Goal: Find specific page/section: Find specific page/section

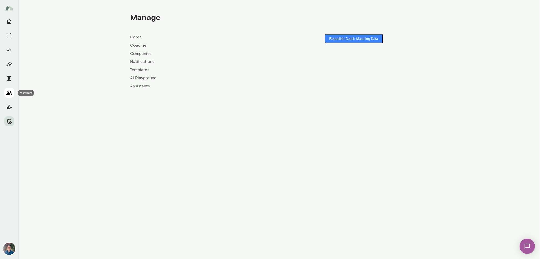
click at [9, 91] on icon "Members" at bounding box center [9, 93] width 6 height 6
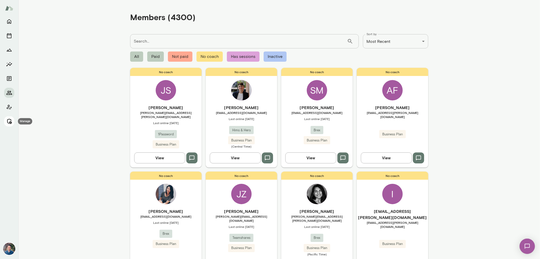
click at [9, 124] on button "Manage" at bounding box center [9, 121] width 10 height 10
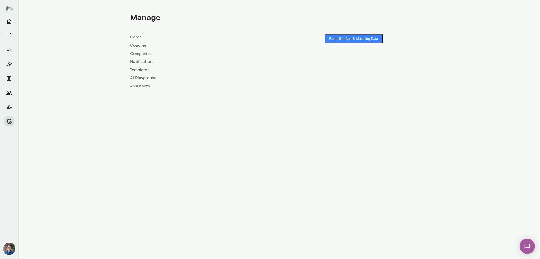
click at [143, 55] on link "Companies" at bounding box center [204, 53] width 149 height 6
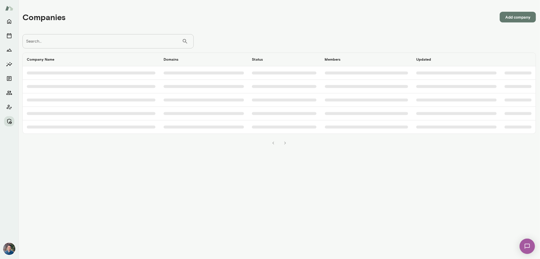
click at [134, 44] on input "Search..." at bounding box center [101, 41] width 159 height 14
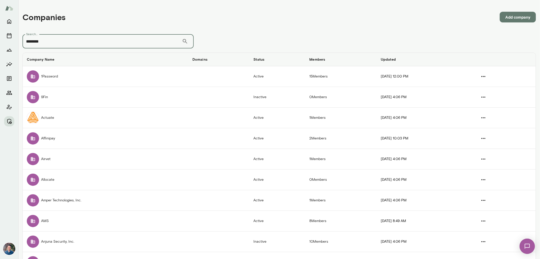
type input "********"
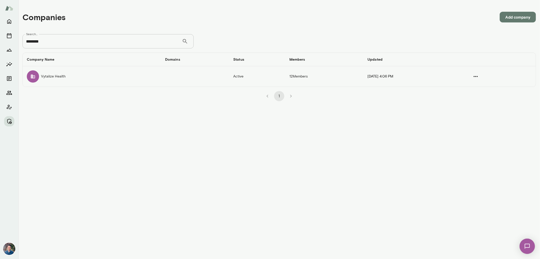
click at [83, 74] on td "Vytalize Health" at bounding box center [92, 76] width 138 height 20
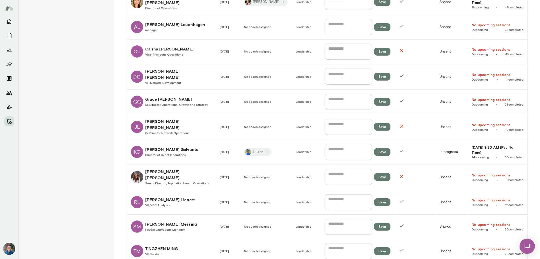
scroll to position [183, 0]
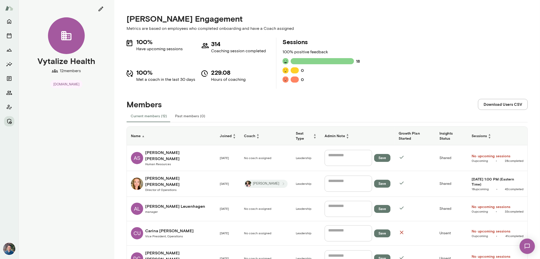
scroll to position [4, 0]
